Goal: Register for event/course

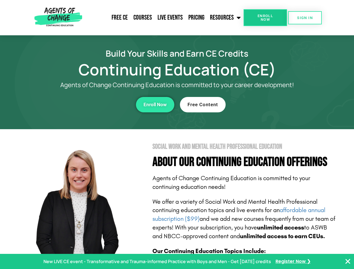
click at [177, 135] on section "Social Work and Mental Health Professional Education About Our Continuing Educa…" at bounding box center [177, 247] width 354 height 236
click at [226, 18] on link "Resources" at bounding box center [225, 18] width 36 height 14
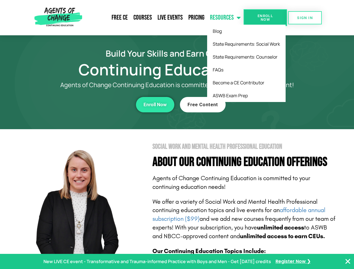
click at [265, 18] on span "Enroll Now" at bounding box center [266, 17] width 26 height 7
click at [305, 18] on span "SIGN IN" at bounding box center [305, 18] width 16 height 4
click at [97, 105] on div "Enroll Now" at bounding box center [97, 104] width 154 height 15
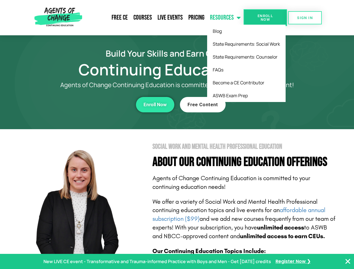
click at [97, 105] on div "Enroll Now" at bounding box center [97, 104] width 154 height 15
click at [155, 105] on span "Enroll Now" at bounding box center [155, 104] width 23 height 5
